Goal: Task Accomplishment & Management: Complete application form

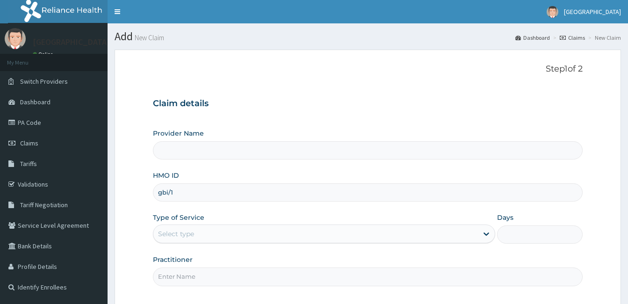
type input "gbi/10"
type input "[GEOGRAPHIC_DATA]"
type input "gbi/10337/c"
click at [180, 229] on div "Select type" at bounding box center [315, 233] width 324 height 15
drag, startPoint x: 204, startPoint y: 191, endPoint x: 112, endPoint y: 204, distance: 92.6
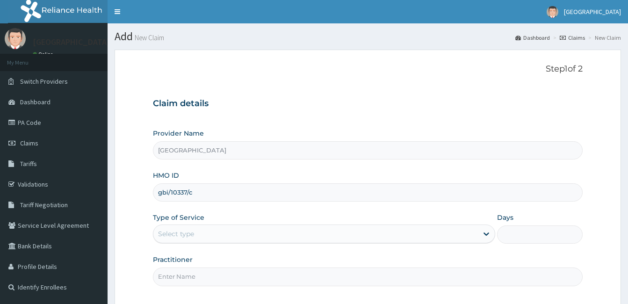
click at [112, 204] on section "Step 1 of 2 Claim details Provider Name MIYETTI HOSPITAL HMO ID gbi/10337/c Typ…" at bounding box center [368, 205] width 520 height 324
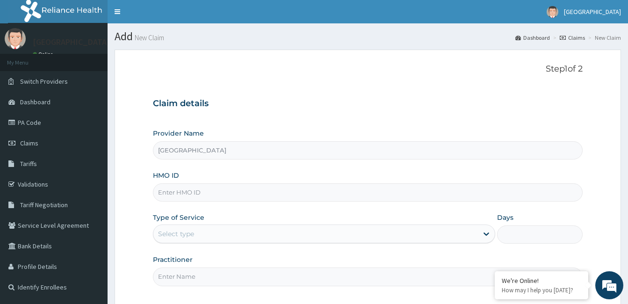
click at [177, 232] on div "Select type" at bounding box center [176, 233] width 36 height 9
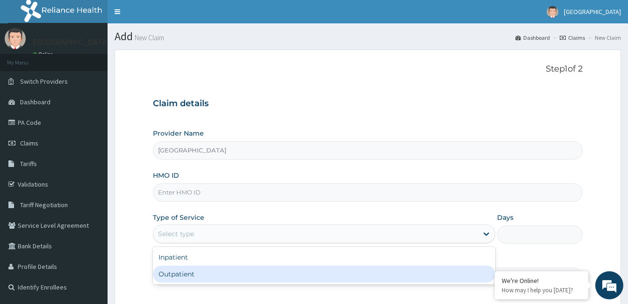
click at [178, 273] on div "Outpatient" at bounding box center [324, 274] width 342 height 17
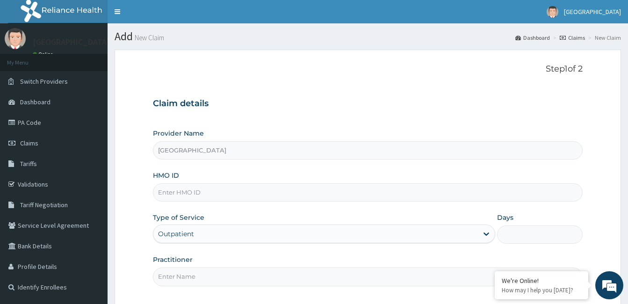
type input "1"
click at [206, 196] on input "HMO ID" at bounding box center [368, 192] width 430 height 18
paste input "gbi/10337/c"
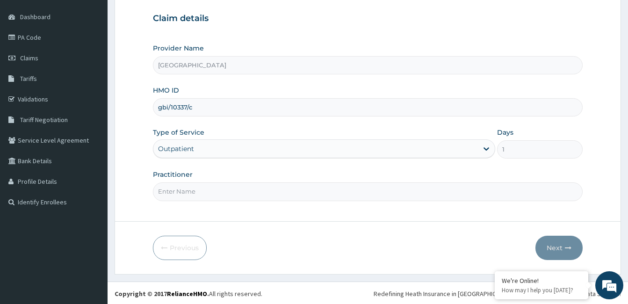
scroll to position [86, 0]
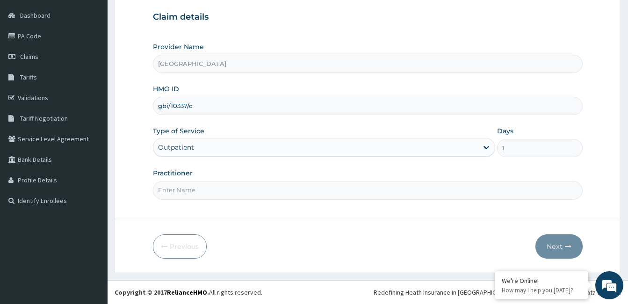
type input "gbi/10337/c"
click at [365, 197] on input "Practitioner" at bounding box center [368, 190] width 430 height 18
type input "Dr Bappa Aliyu"
click at [559, 243] on button "Next" at bounding box center [558, 246] width 47 height 24
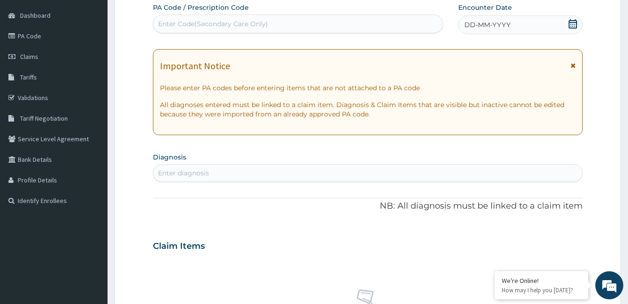
click at [533, 27] on div "DD-MM-YYYY" at bounding box center [520, 24] width 124 height 19
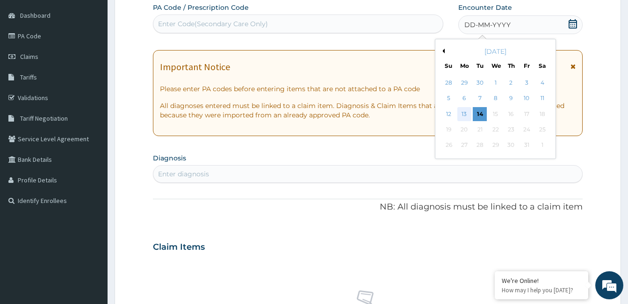
click at [466, 116] on div "13" at bounding box center [464, 114] width 14 height 14
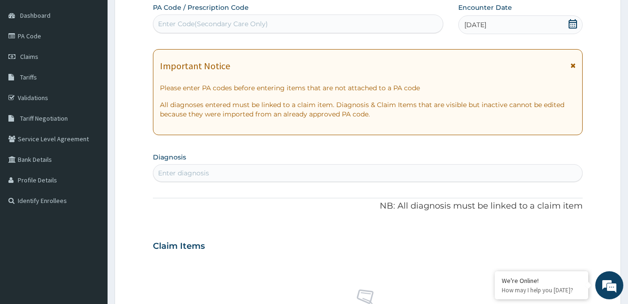
click at [341, 176] on div "Enter diagnosis" at bounding box center [367, 172] width 429 height 15
type input "malaria"
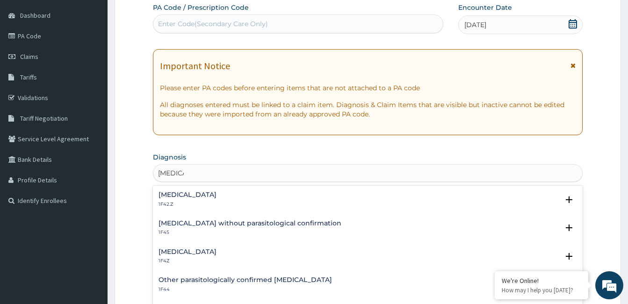
click at [206, 253] on h4 "Malaria, unspecified" at bounding box center [187, 251] width 58 height 7
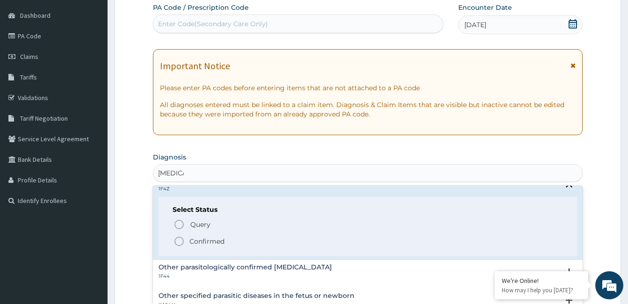
scroll to position [101, 0]
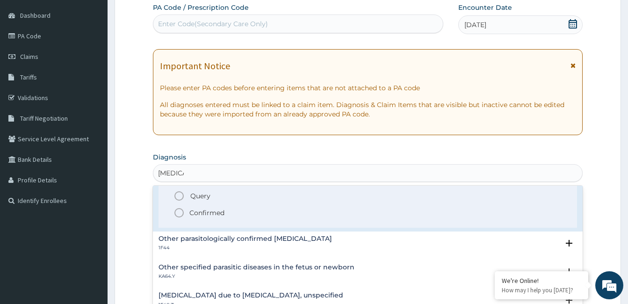
click at [188, 211] on span "Confirmed" at bounding box center [367, 212] width 389 height 11
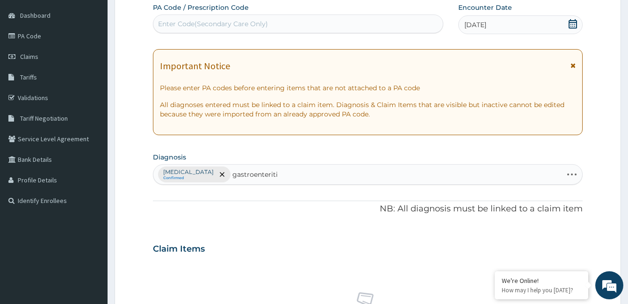
type input "gastroenteritis"
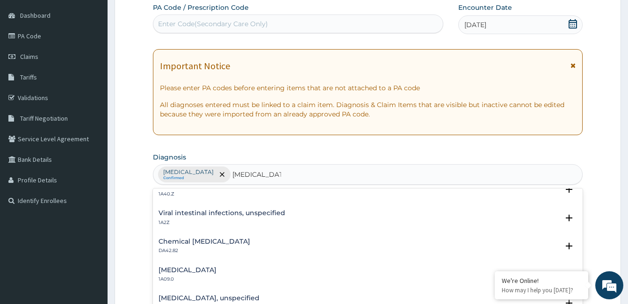
scroll to position [70, 0]
click at [187, 269] on h4 "Gastritis, unspecified" at bounding box center [208, 269] width 101 height 7
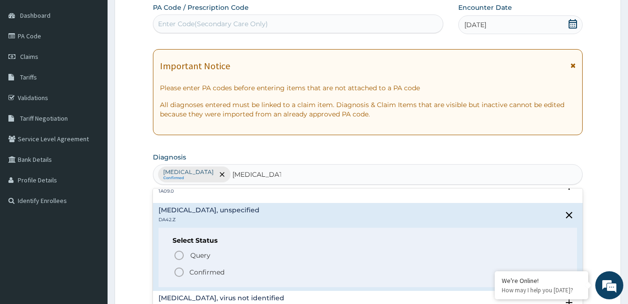
scroll to position [157, 0]
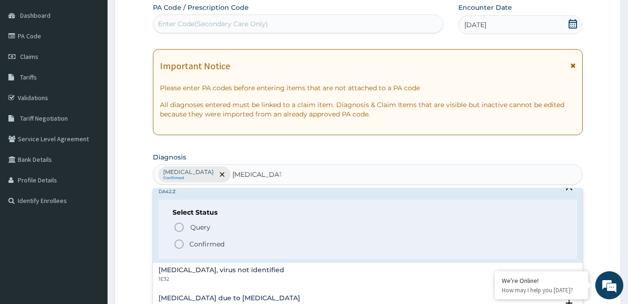
click at [180, 245] on icon "status option filled" at bounding box center [178, 243] width 11 height 11
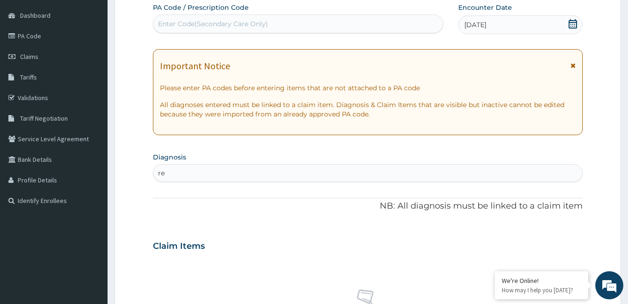
type input "r"
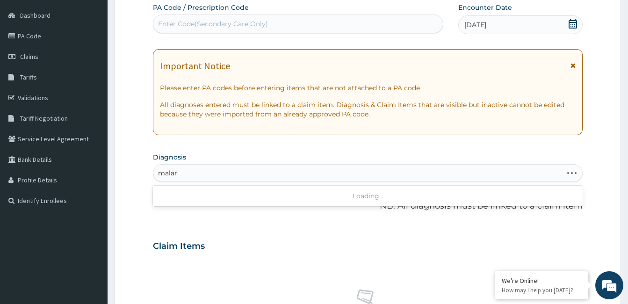
type input "malaria"
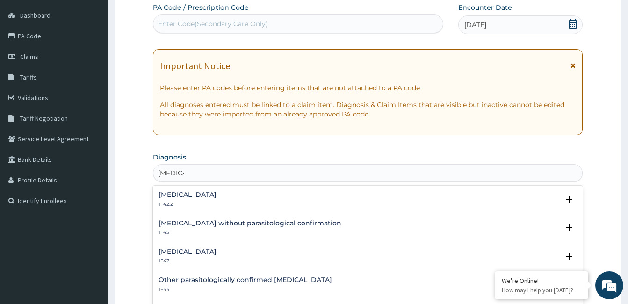
click at [185, 250] on h4 "Malaria, unspecified" at bounding box center [187, 251] width 58 height 7
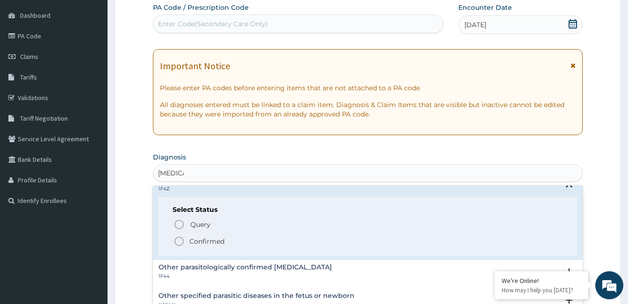
scroll to position [101, 0]
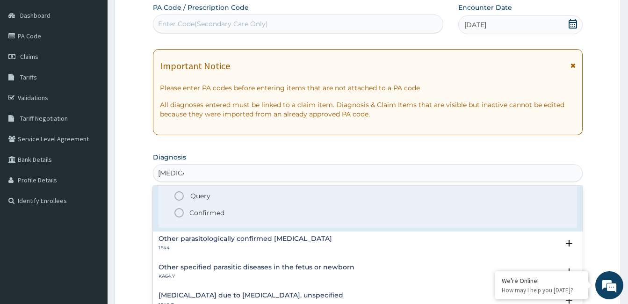
click at [185, 215] on span "Confirmed" at bounding box center [367, 212] width 389 height 11
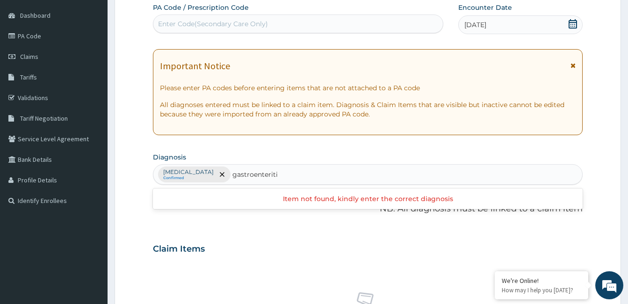
type input "gastroenteritis"
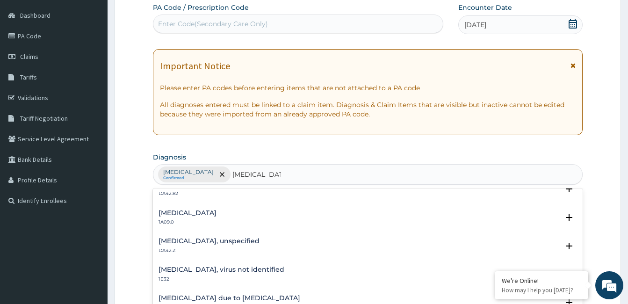
scroll to position [126, 0]
click at [184, 220] on p "DA42.Z" at bounding box center [208, 222] width 101 height 7
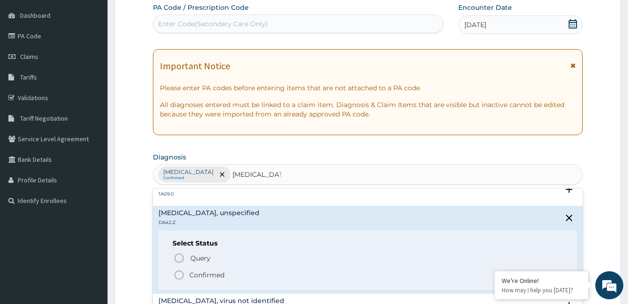
click at [179, 273] on icon "status option filled" at bounding box center [178, 274] width 11 height 11
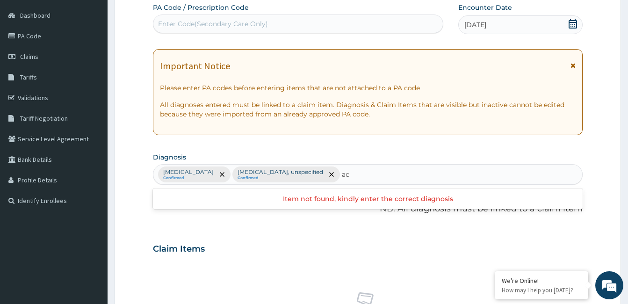
type input "a"
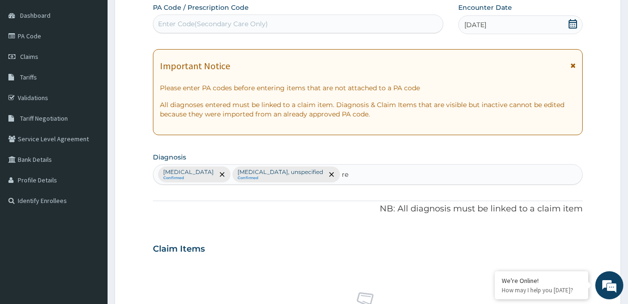
type input "r"
type input "upper"
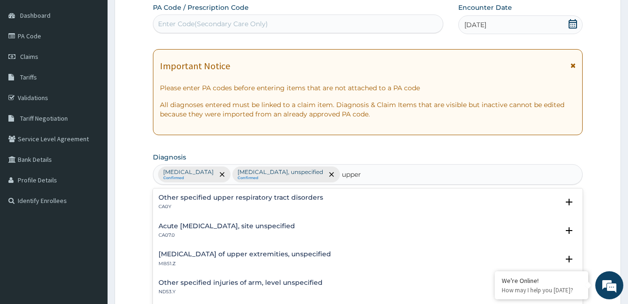
click at [222, 228] on h4 "Acute upper respiratory infection, site unspecified" at bounding box center [226, 226] width 137 height 7
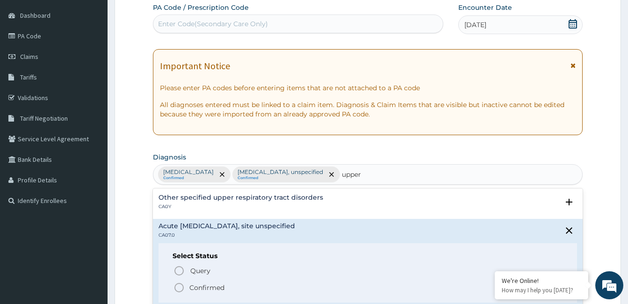
click at [189, 285] on span "Confirmed" at bounding box center [367, 287] width 389 height 11
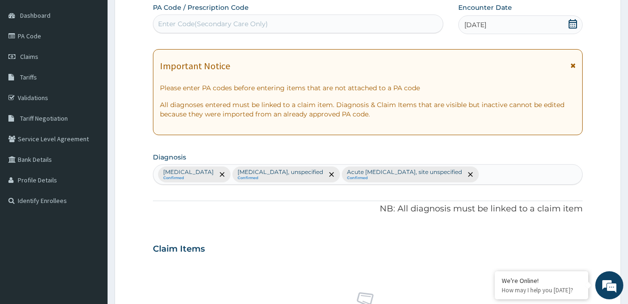
scroll to position [352, 0]
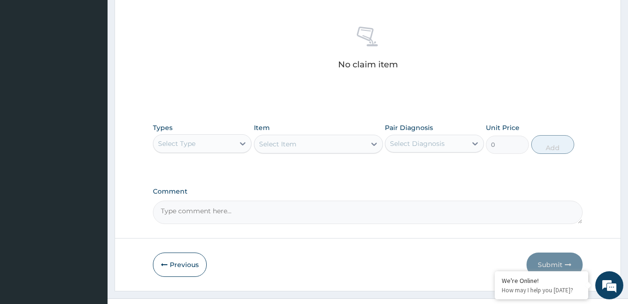
click at [229, 145] on div "Select Type" at bounding box center [193, 143] width 81 height 15
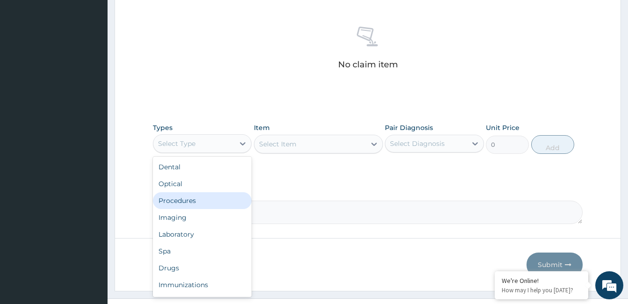
click at [210, 200] on div "Procedures" at bounding box center [202, 200] width 99 height 17
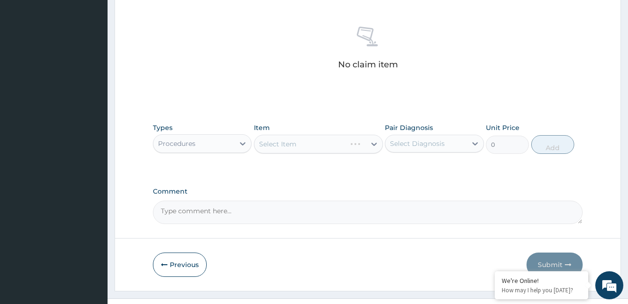
click at [447, 138] on div "Select Diagnosis" at bounding box center [425, 143] width 81 height 15
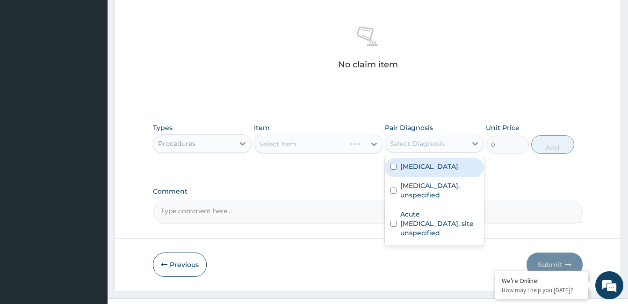
click at [435, 171] on div "Malaria, unspecified" at bounding box center [434, 167] width 99 height 19
checkbox input "true"
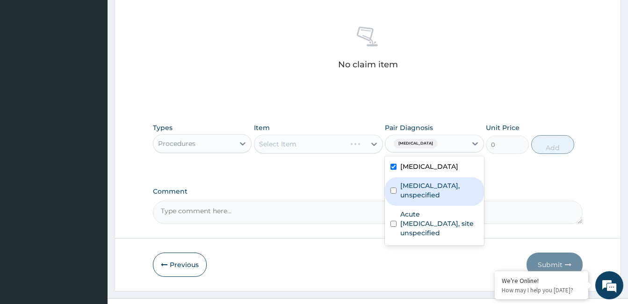
click at [429, 190] on label "Gastritis, unspecified" at bounding box center [439, 190] width 78 height 19
checkbox input "true"
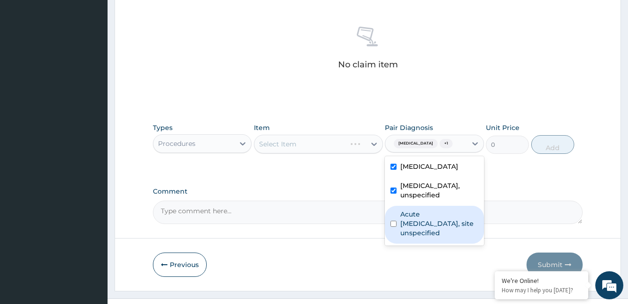
click at [422, 210] on label "Acute upper respiratory infection, site unspecified" at bounding box center [439, 223] width 78 height 28
checkbox input "true"
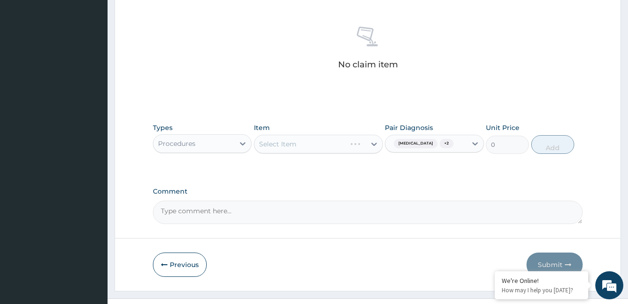
click at [328, 99] on div "No claim item" at bounding box center [368, 50] width 430 height 108
click at [330, 147] on div "Select Item" at bounding box center [309, 144] width 111 height 15
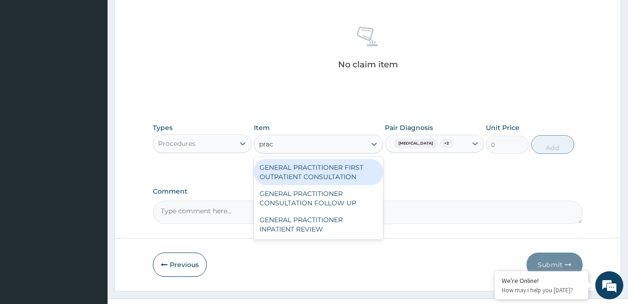
type input "pract"
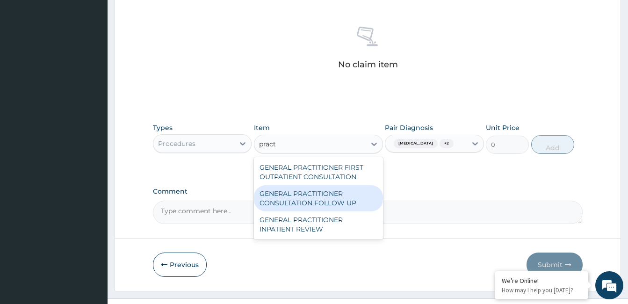
click at [327, 194] on div "GENERAL PRACTITIONER CONSULTATION FOLLOW UP" at bounding box center [318, 198] width 129 height 26
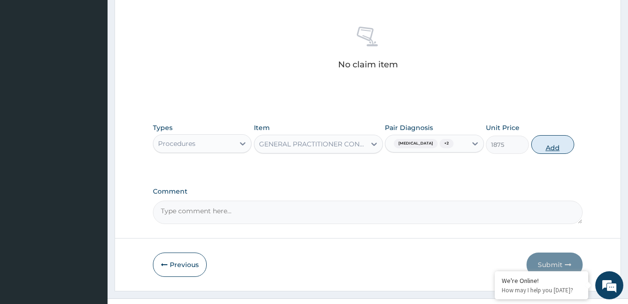
click at [546, 142] on button "Add" at bounding box center [552, 144] width 43 height 19
type input "0"
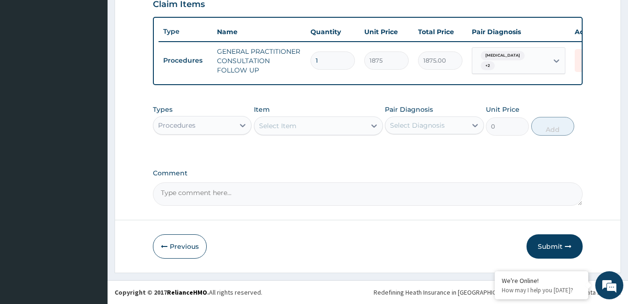
click at [209, 125] on div "Procedures" at bounding box center [193, 125] width 81 height 15
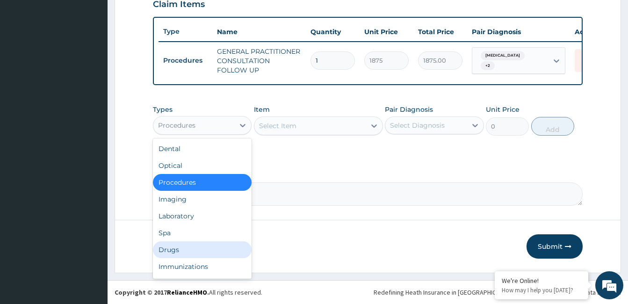
click at [175, 246] on div "Drugs" at bounding box center [202, 249] width 99 height 17
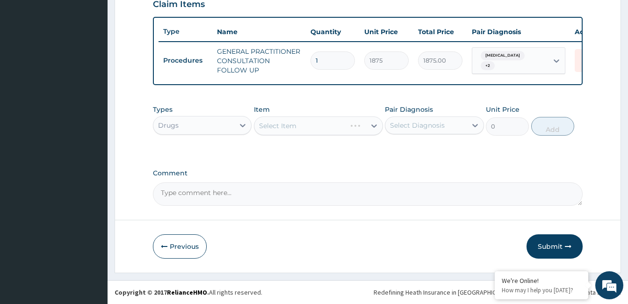
click at [417, 129] on div "Select Diagnosis" at bounding box center [417, 125] width 55 height 9
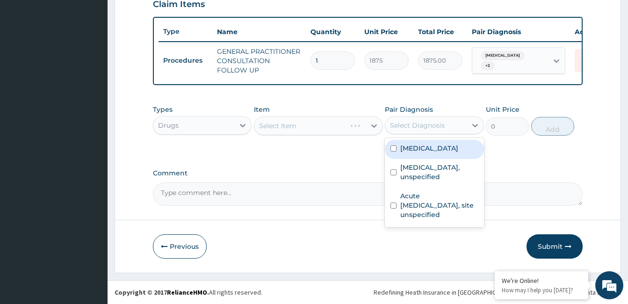
click at [416, 144] on label "Malaria, unspecified" at bounding box center [429, 148] width 58 height 9
checkbox input "true"
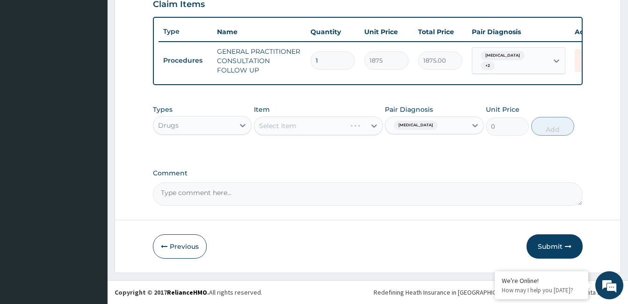
click at [328, 103] on div "Types Drugs Item Select Item Pair Diagnosis Malaria, unspecified Unit Price 0 A…" at bounding box center [368, 120] width 430 height 40
click at [337, 125] on div "Select Item" at bounding box center [318, 125] width 129 height 19
click at [337, 125] on div "Select Item" at bounding box center [309, 125] width 111 height 15
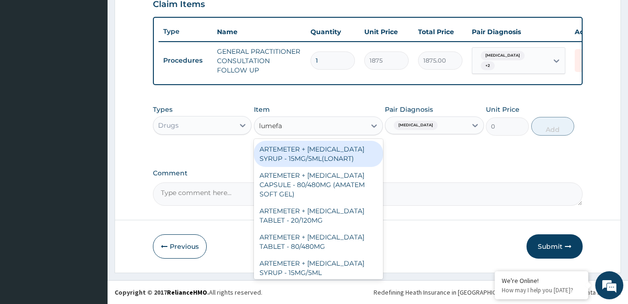
type input "lumefan"
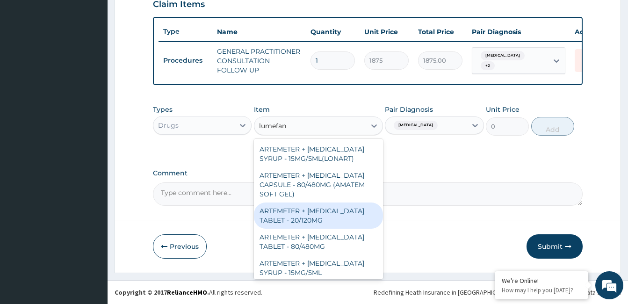
click at [318, 216] on div "ARTEMETER + LUMEFANTRINE TABLET - 20/120MG" at bounding box center [318, 215] width 129 height 26
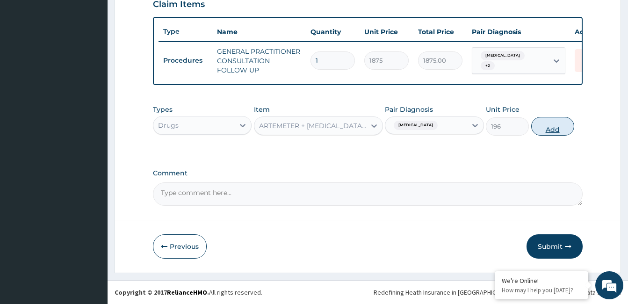
click at [549, 129] on button "Add" at bounding box center [552, 126] width 43 height 19
type input "0"
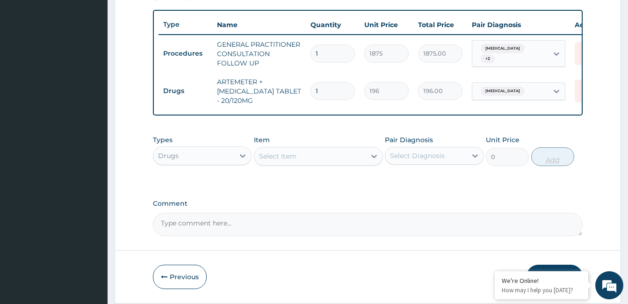
type input "16"
type input "3136.00"
type input "16"
click at [320, 164] on div "Select Item" at bounding box center [309, 156] width 111 height 15
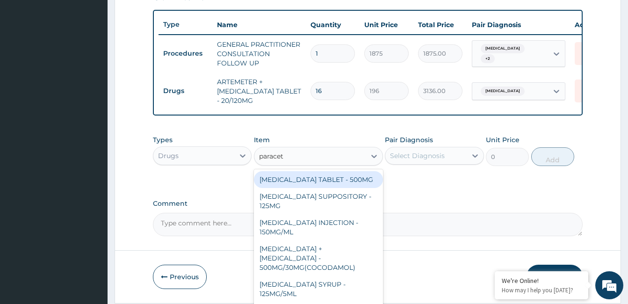
type input "paraceta"
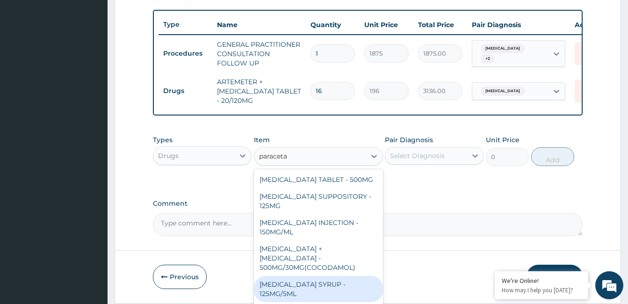
click at [357, 282] on div "PARACETAMOL SYRUP - 125MG/5ML" at bounding box center [318, 289] width 129 height 26
type input "840"
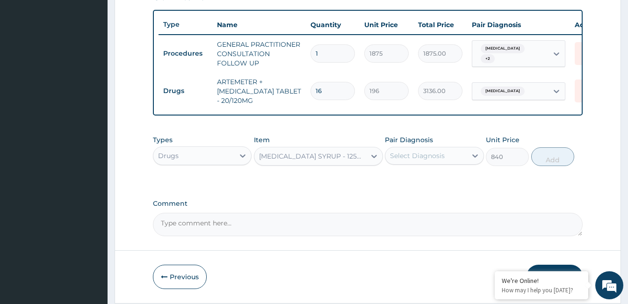
click at [464, 163] on div "Select Diagnosis" at bounding box center [425, 155] width 81 height 15
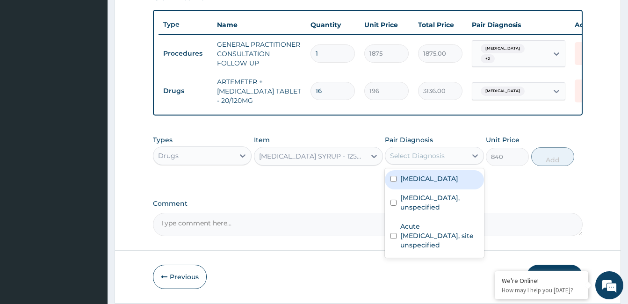
click at [458, 183] on label "Malaria, unspecified" at bounding box center [429, 178] width 58 height 9
checkbox input "true"
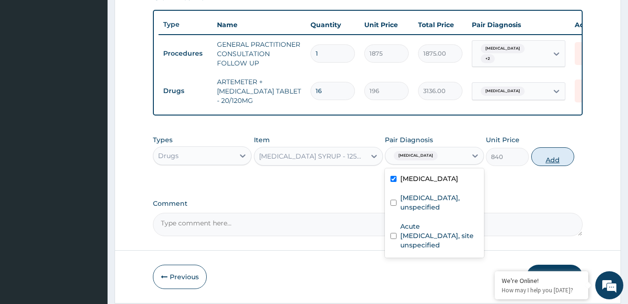
click at [537, 163] on button "Add" at bounding box center [552, 156] width 43 height 19
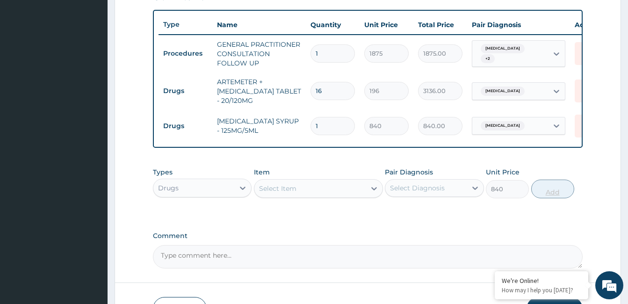
type input "0"
click at [314, 196] on div "Select Item" at bounding box center [309, 188] width 111 height 15
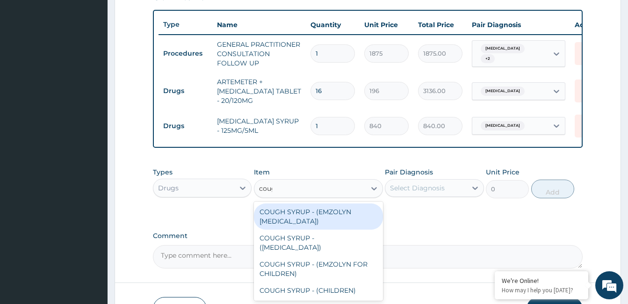
type input "cough"
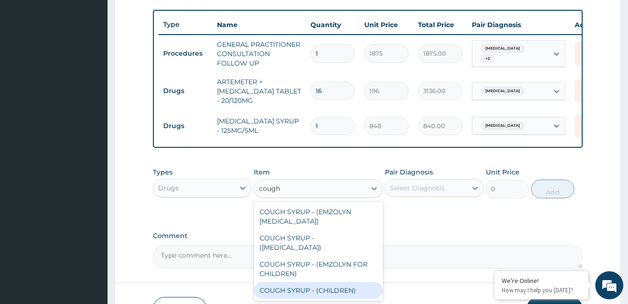
click at [345, 295] on div "COUGH SYRUP - (CHILDREN)" at bounding box center [318, 290] width 129 height 17
type input "1120"
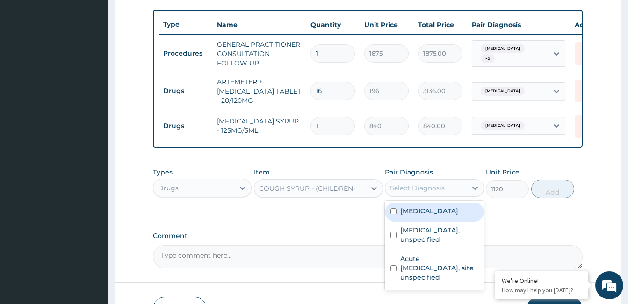
click at [448, 186] on div "Select Diagnosis" at bounding box center [434, 188] width 99 height 18
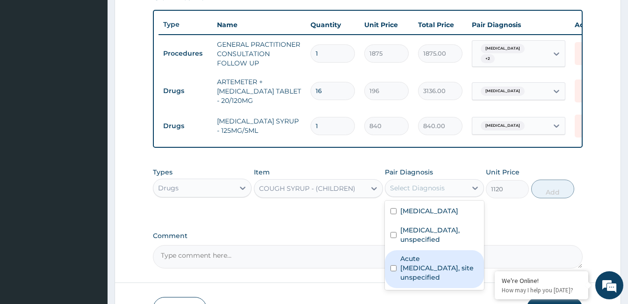
click at [427, 265] on label "Acute upper respiratory infection, site unspecified" at bounding box center [439, 268] width 78 height 28
checkbox input "true"
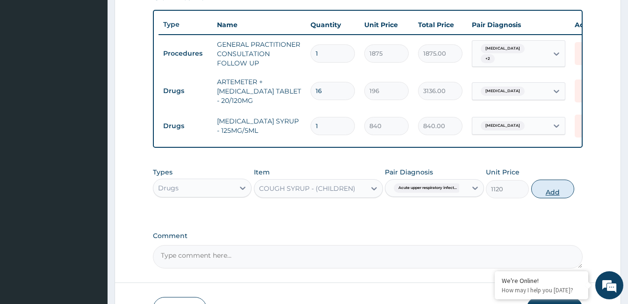
click at [549, 194] on button "Add" at bounding box center [552, 189] width 43 height 19
type input "0"
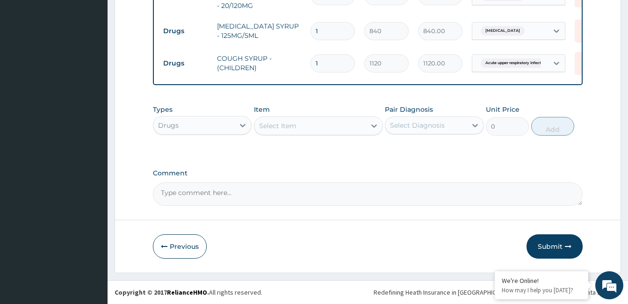
scroll to position [440, 0]
click at [327, 130] on div "Select Item" at bounding box center [309, 125] width 111 height 15
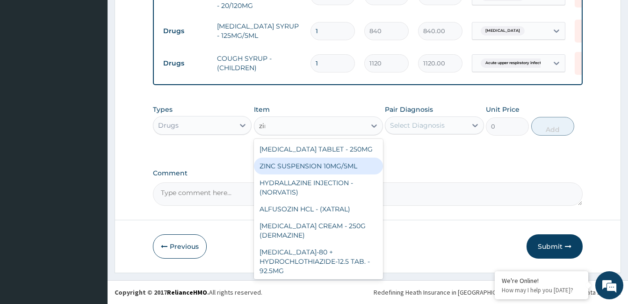
type input "zinc"
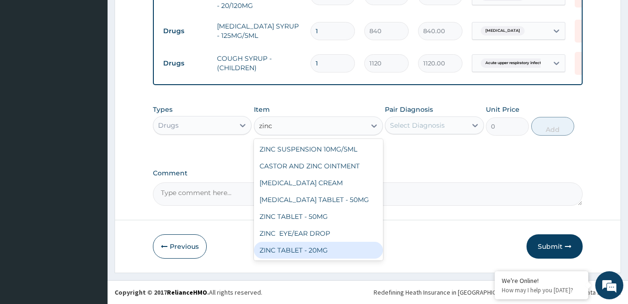
click at [318, 247] on div "ZINC TABLET - 20MG" at bounding box center [318, 250] width 129 height 17
type input "64.39999999999999"
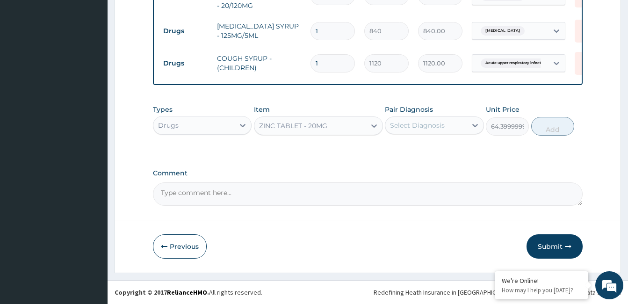
click at [422, 126] on div "Select Diagnosis" at bounding box center [417, 125] width 55 height 9
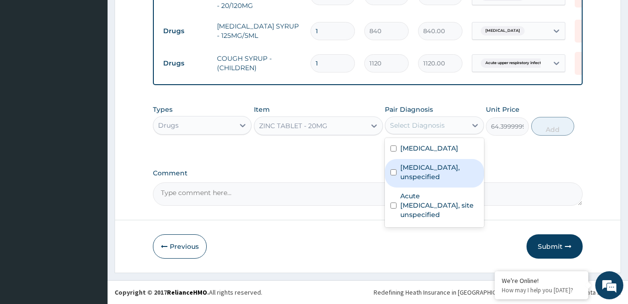
click at [425, 174] on div "Gastritis, unspecified" at bounding box center [434, 173] width 99 height 29
checkbox input "true"
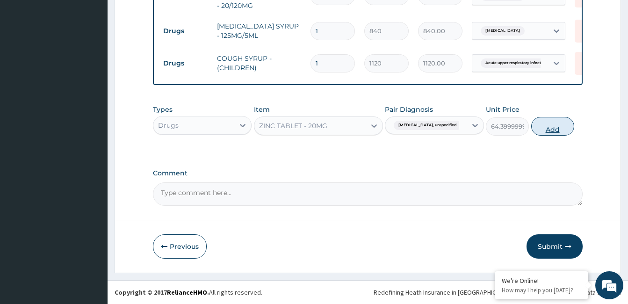
click at [571, 122] on button "Add" at bounding box center [552, 126] width 43 height 19
type input "0"
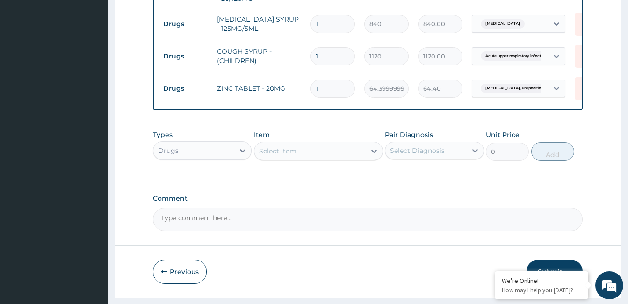
type input "10"
type input "644.00"
type input "10"
click at [362, 158] on div "Select Item" at bounding box center [309, 151] width 111 height 15
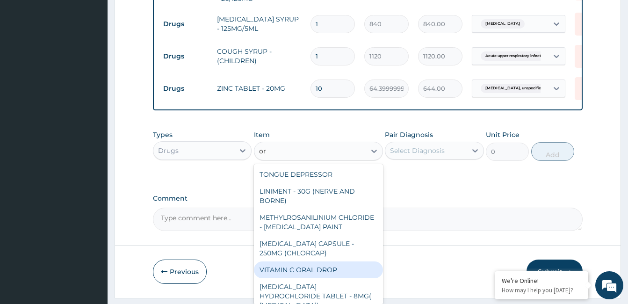
type input "ors"
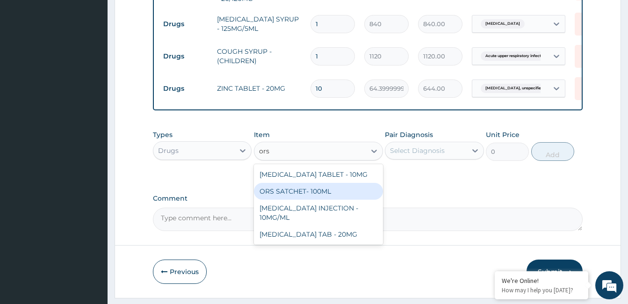
click at [315, 198] on div "ORS SATCHET- 100ML" at bounding box center [318, 191] width 129 height 17
type input "112"
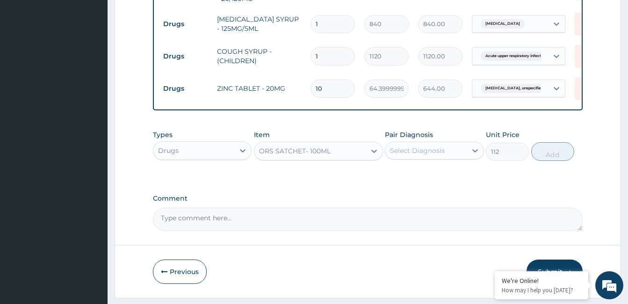
click at [422, 155] on div "Select Diagnosis" at bounding box center [417, 150] width 55 height 9
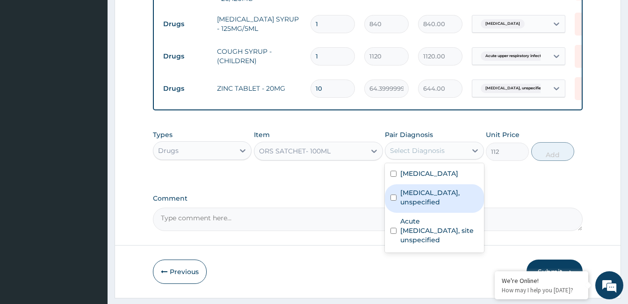
click at [416, 202] on label "Gastritis, unspecified" at bounding box center [439, 197] width 78 height 19
checkbox input "true"
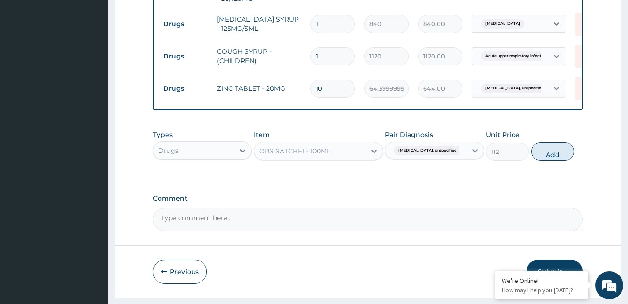
click at [549, 156] on button "Add" at bounding box center [552, 151] width 43 height 19
type input "0"
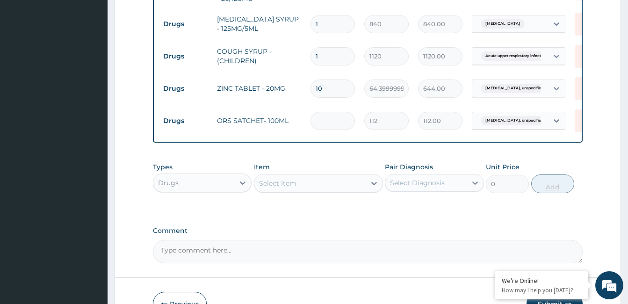
type input "0.00"
type input "3"
type input "336.00"
type input "3"
click at [324, 191] on div "Select Item" at bounding box center [309, 183] width 111 height 15
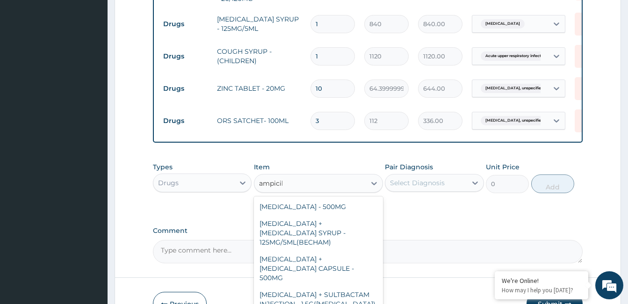
type input "ampicill"
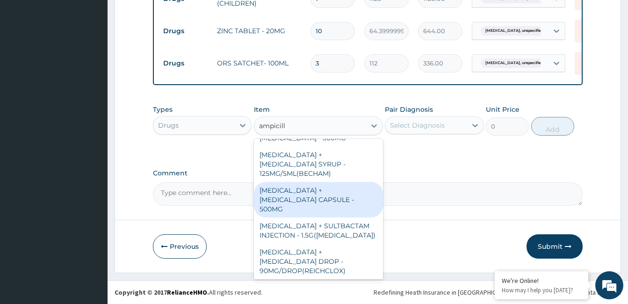
scroll to position [0, 0]
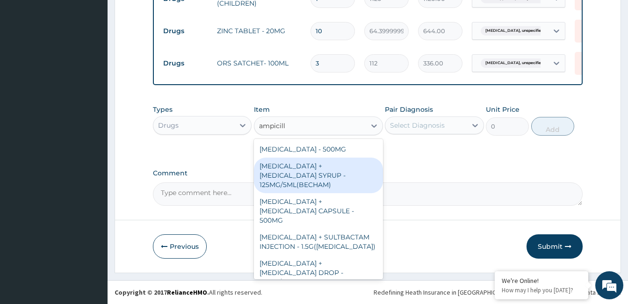
click at [333, 166] on div "AMPICILLIN + CLOXACILLIN SYRUP - 125MG/5ML(BECHAM)" at bounding box center [318, 176] width 129 height 36
type input "5600"
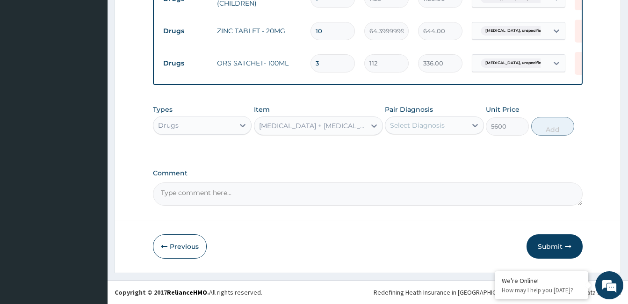
click at [453, 122] on div "Select Diagnosis" at bounding box center [425, 125] width 81 height 15
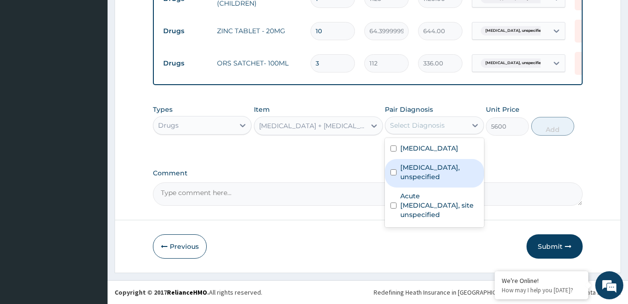
click at [444, 172] on div "Gastritis, unspecified" at bounding box center [434, 173] width 99 height 29
checkbox input "true"
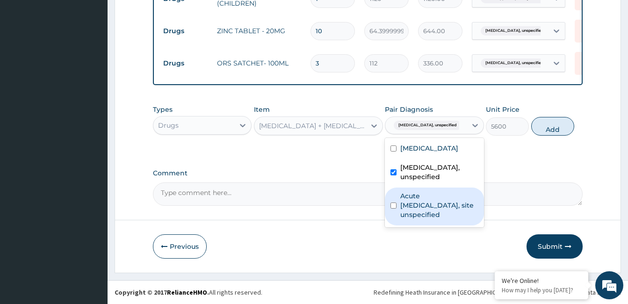
click at [441, 191] on label "Acute upper respiratory infection, site unspecified" at bounding box center [439, 205] width 78 height 28
checkbox input "true"
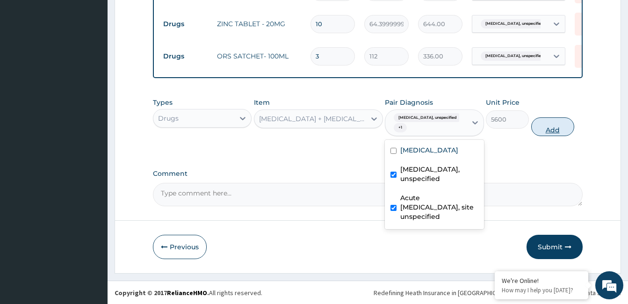
click at [546, 130] on button "Add" at bounding box center [552, 126] width 43 height 19
type input "0"
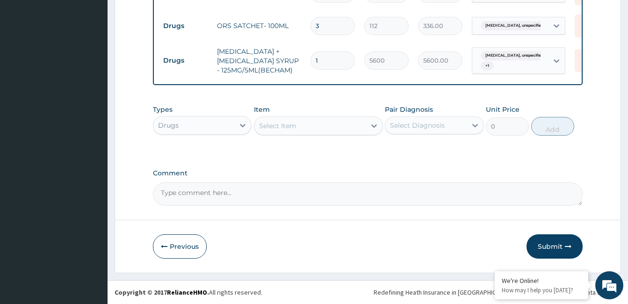
scroll to position [542, 0]
click at [572, 251] on button "Submit" at bounding box center [554, 246] width 56 height 24
